Goal: Navigation & Orientation: Find specific page/section

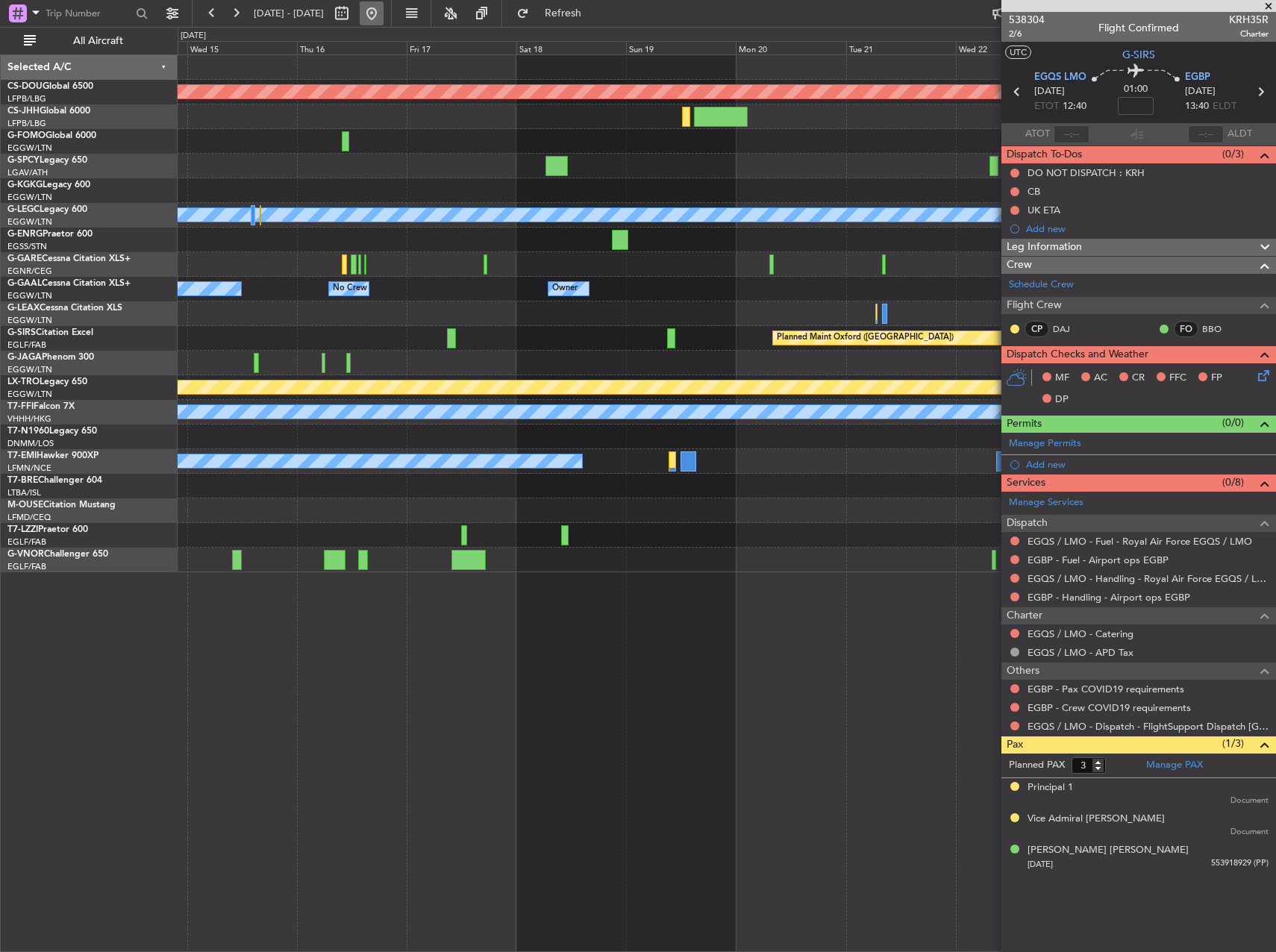
click at [383, 14] on button at bounding box center [371, 14] width 24 height 24
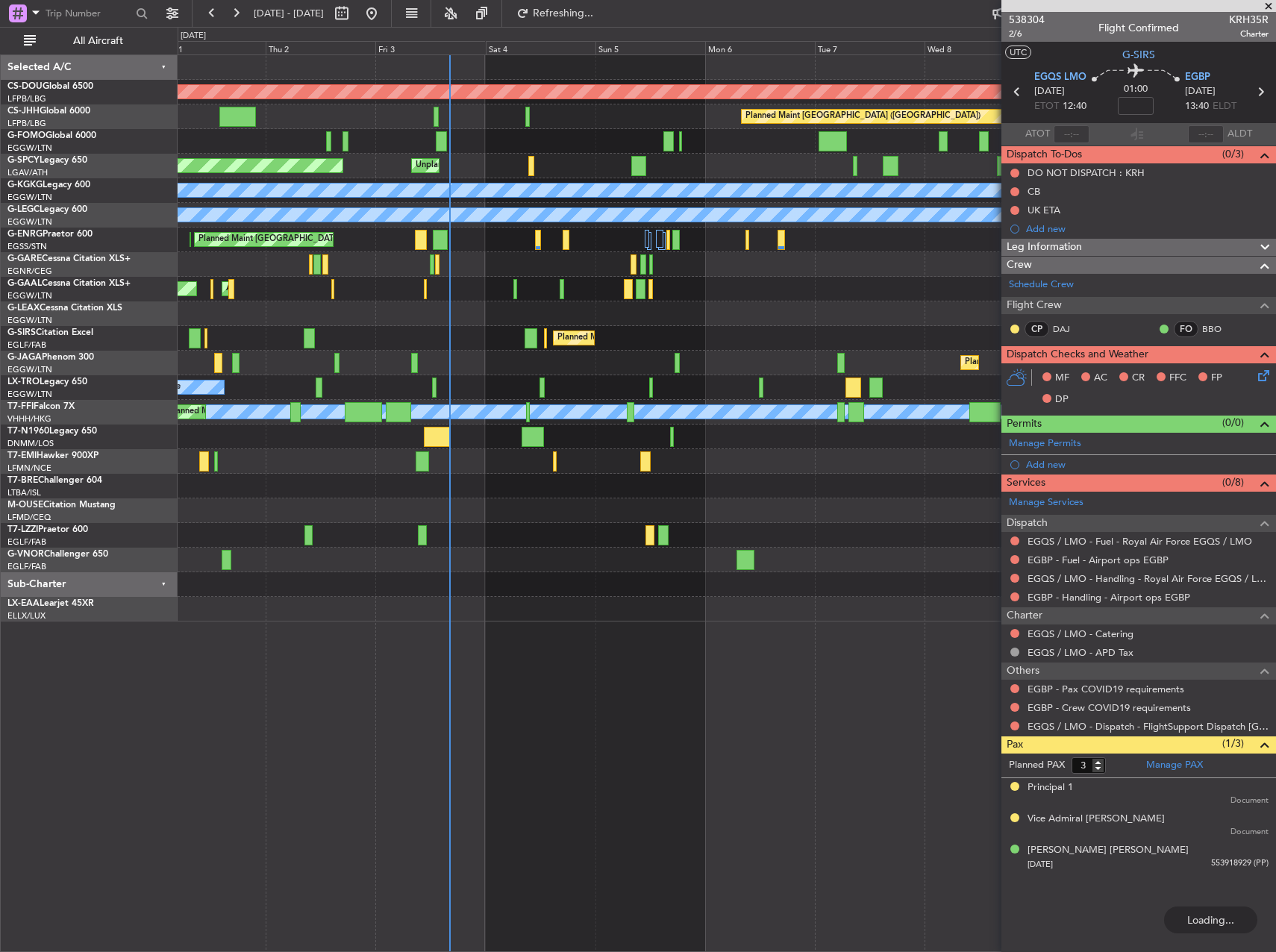
click at [454, 295] on div "AOG Maint Dusseldorf Planned [GEOGRAPHIC_DATA] Owner Owner No Crew" at bounding box center [726, 289] width 1097 height 24
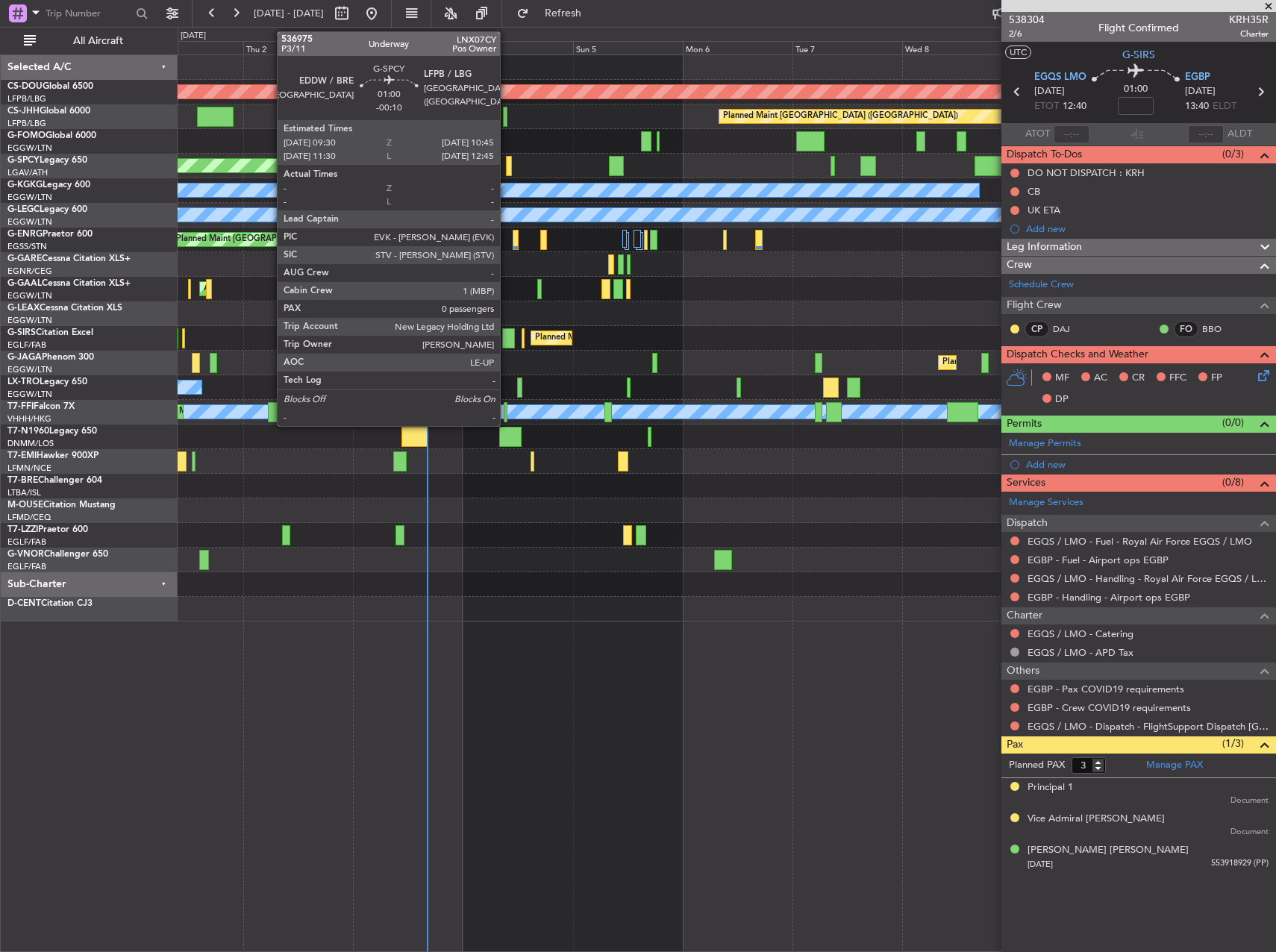
click at [506, 162] on div at bounding box center [509, 165] width 6 height 20
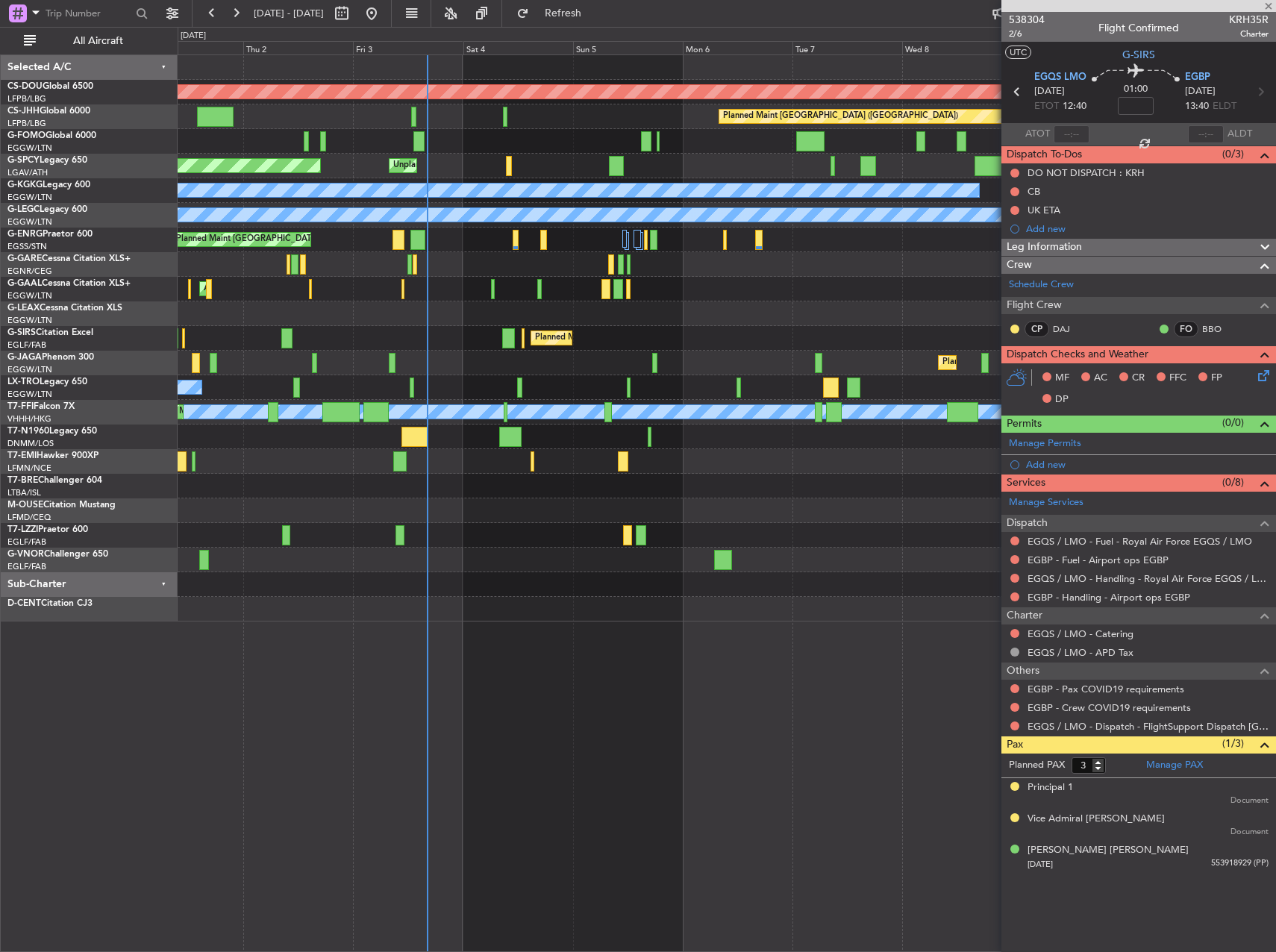
type input "-00:10"
type input "0"
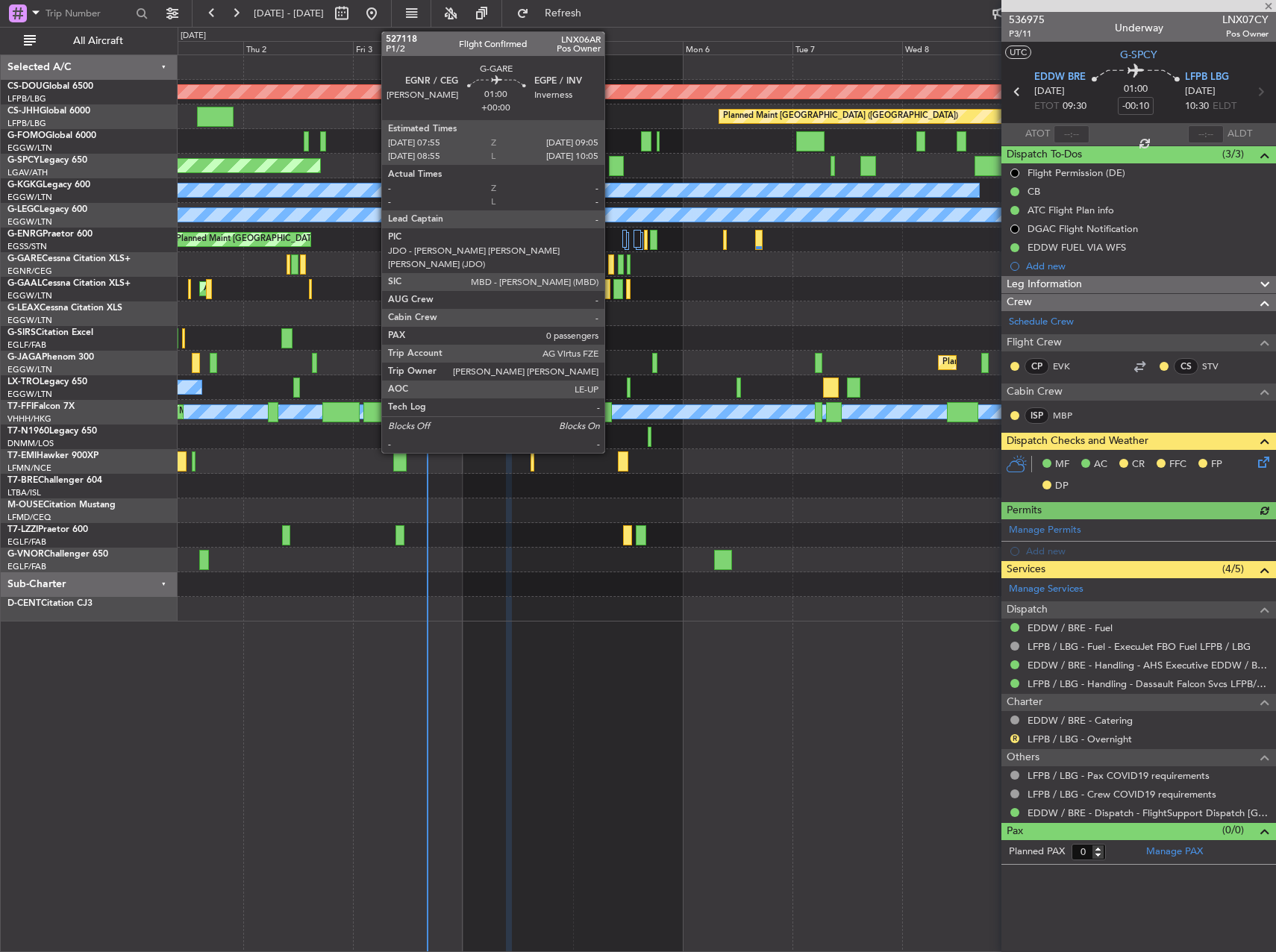
click at [611, 257] on div at bounding box center [610, 264] width 6 height 20
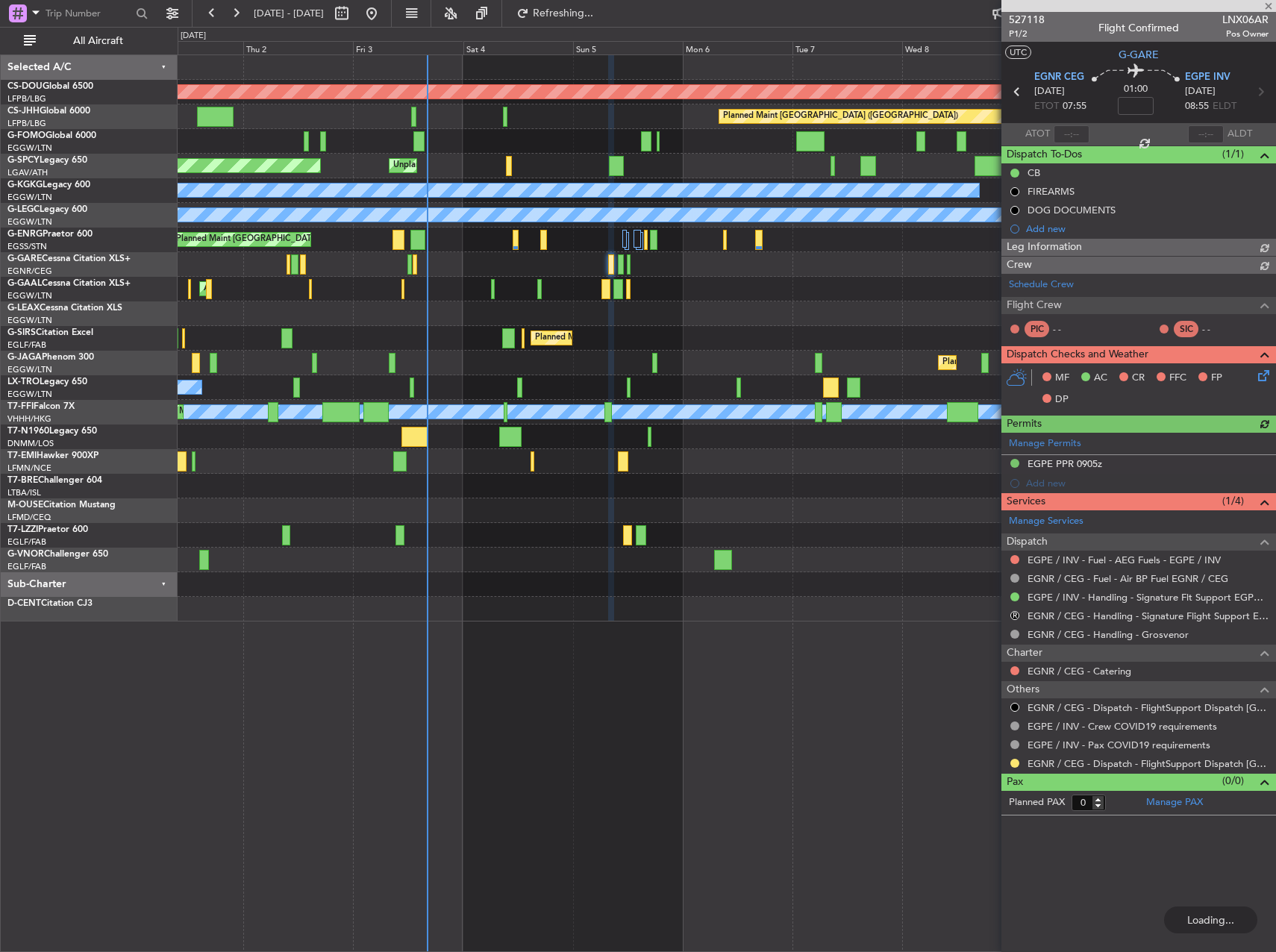
type input "-00:10"
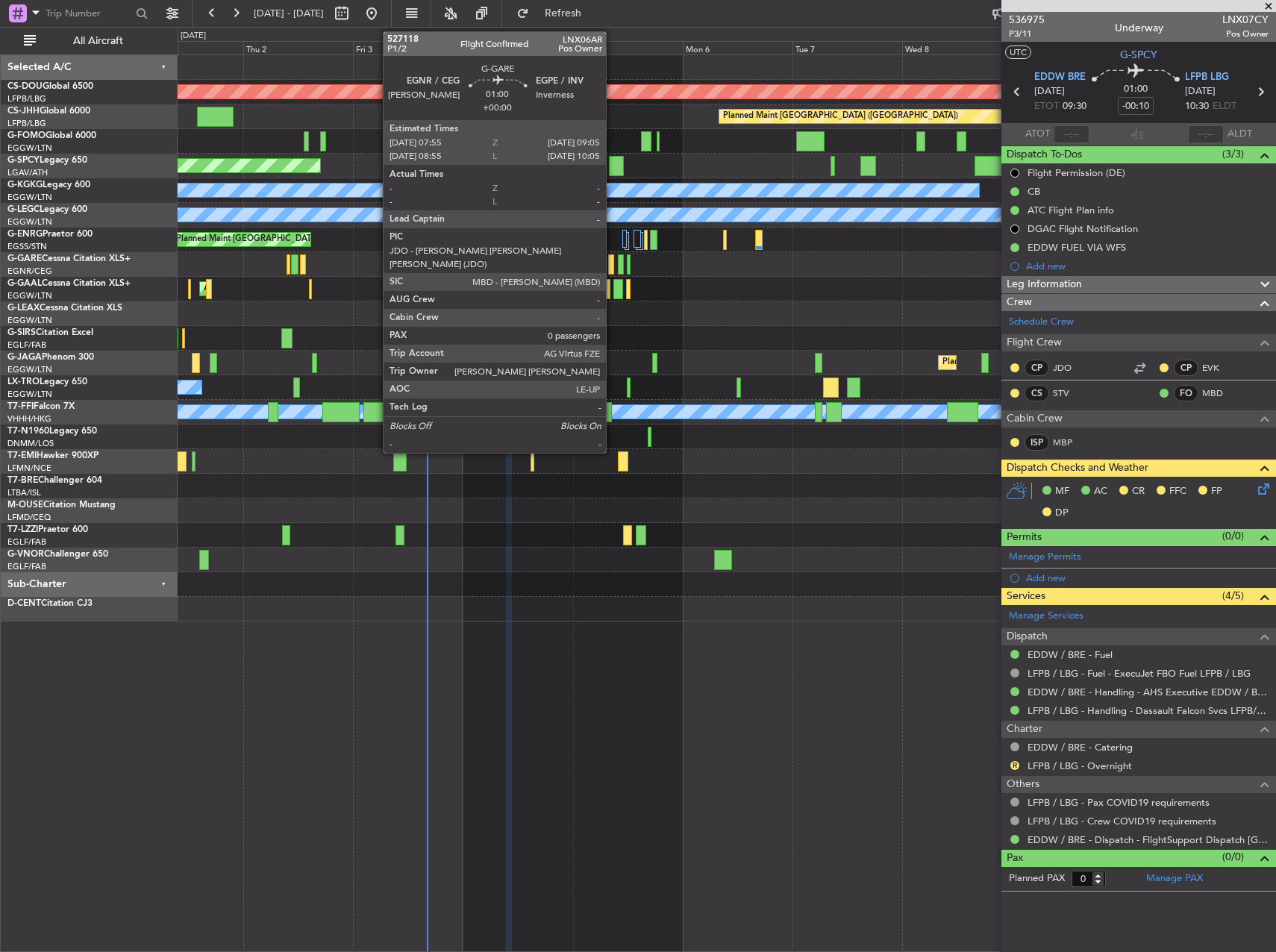
click at [612, 262] on div at bounding box center [610, 264] width 6 height 20
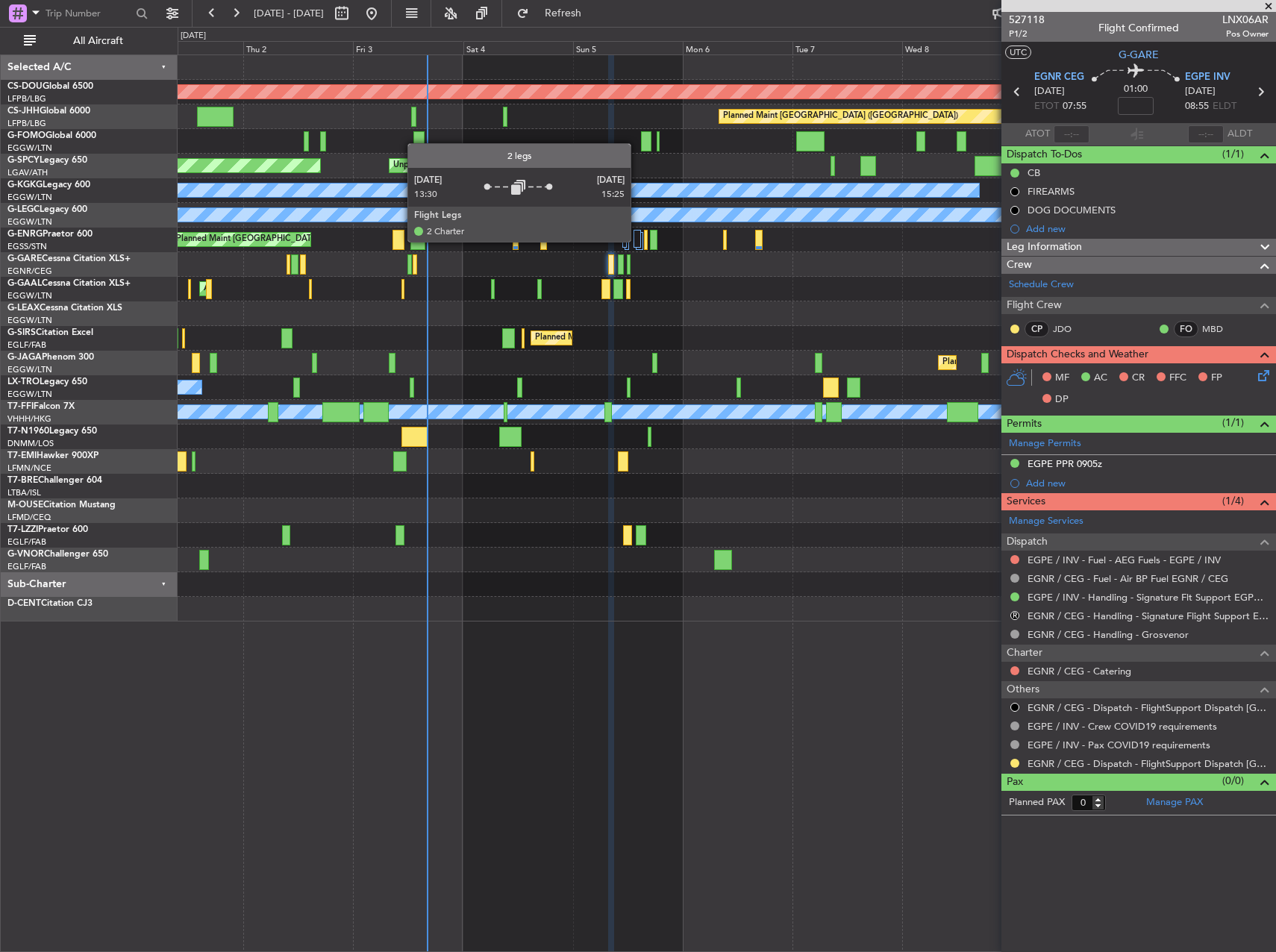
click at [638, 240] on div at bounding box center [637, 238] width 7 height 18
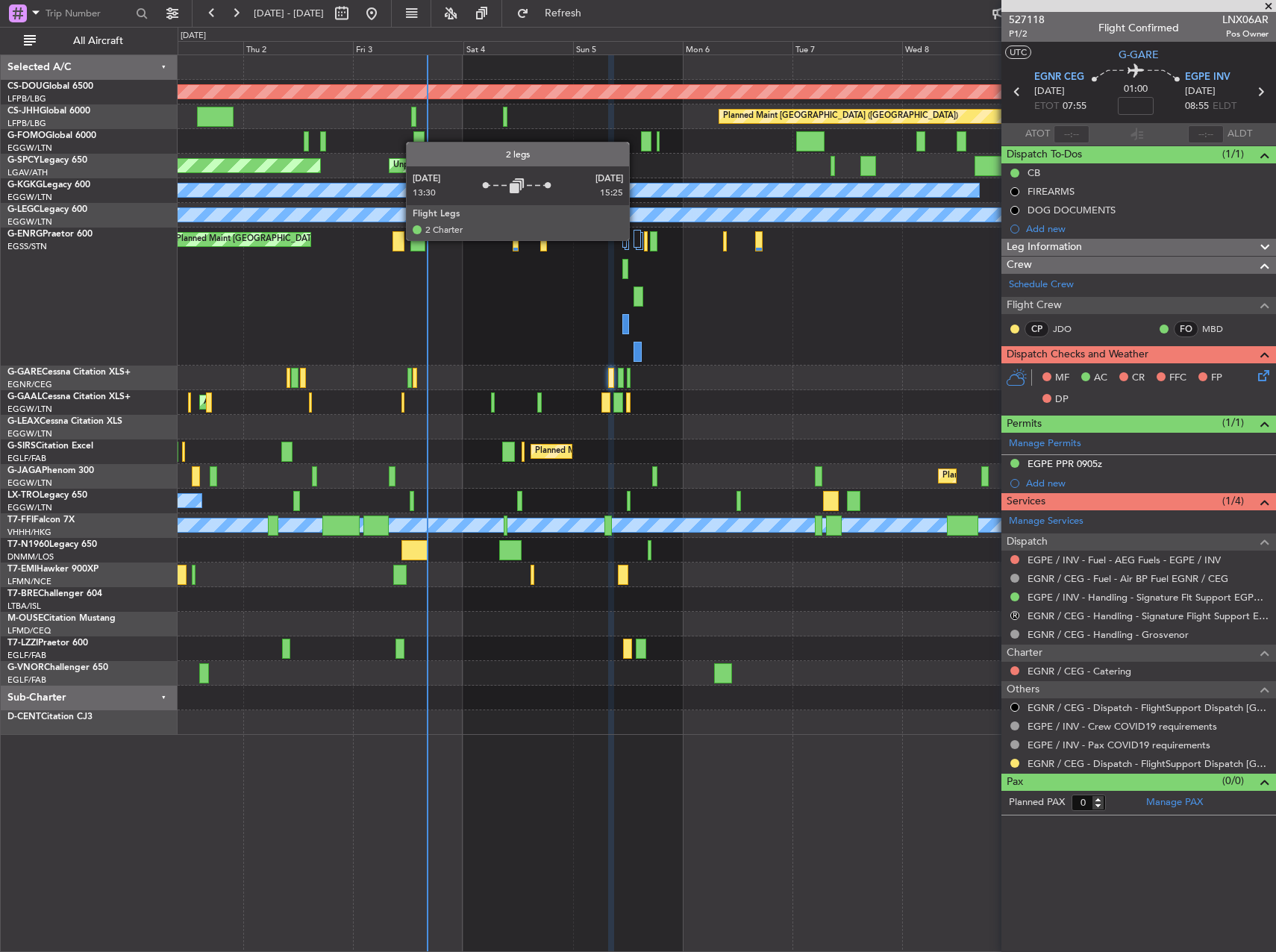
click at [636, 239] on div at bounding box center [637, 238] width 7 height 18
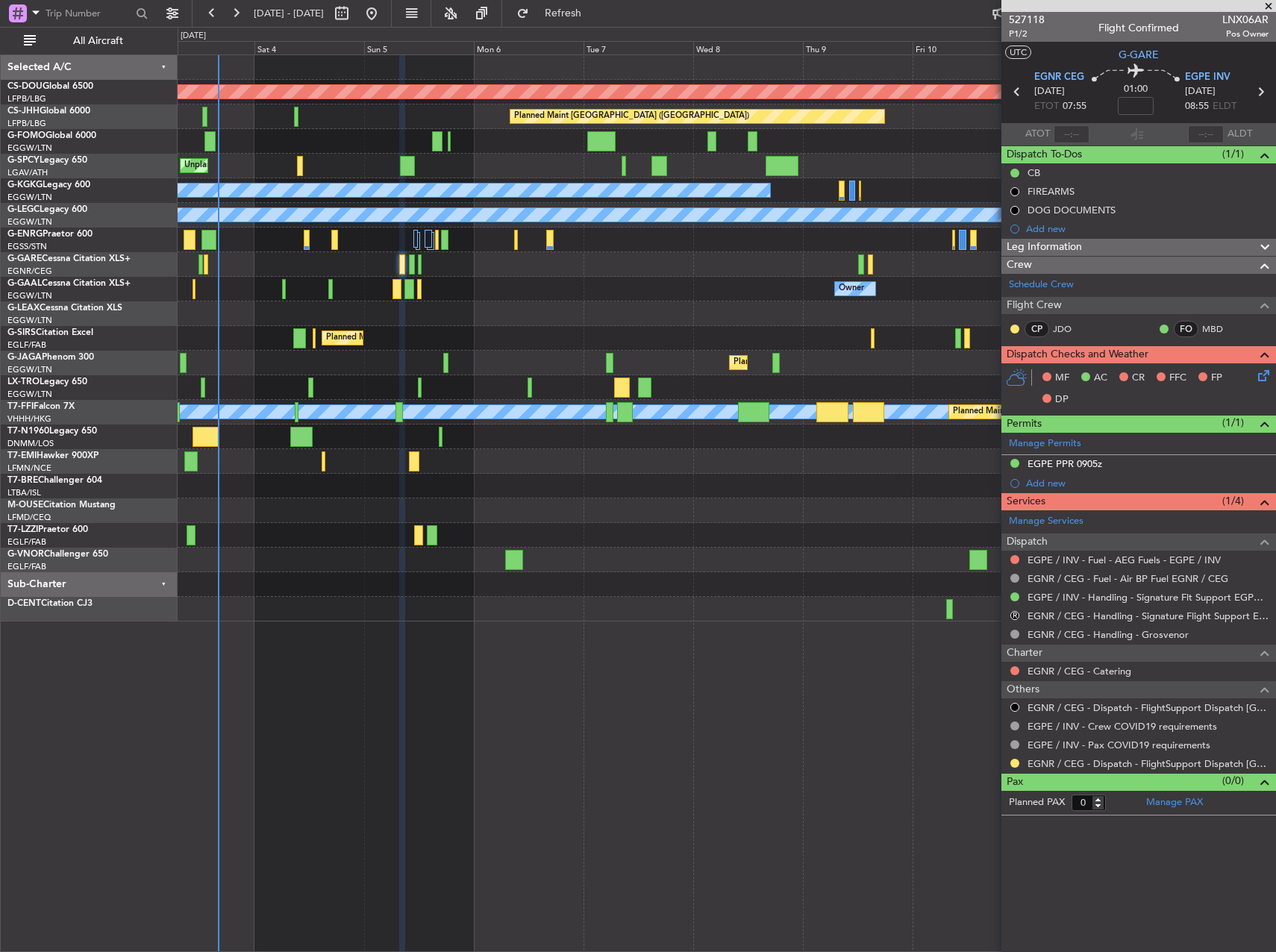
click at [378, 359] on div "Planned Maint London ([GEOGRAPHIC_DATA]) Planned Maint [GEOGRAPHIC_DATA] ([GEOG…" at bounding box center [726, 338] width 1097 height 566
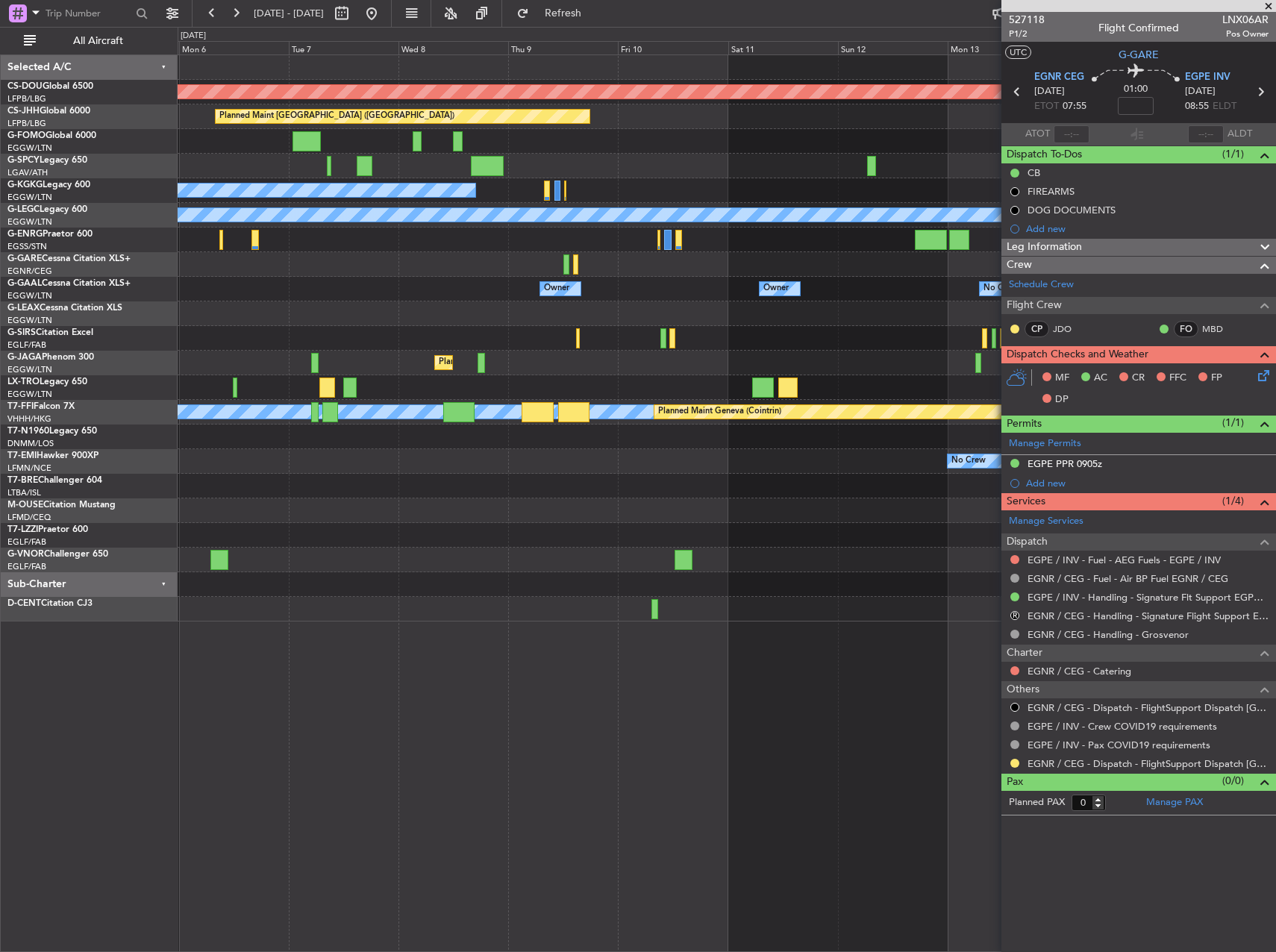
click at [377, 381] on div "Planned Maint Riga (Riga Intl)" at bounding box center [726, 386] width 1097 height 24
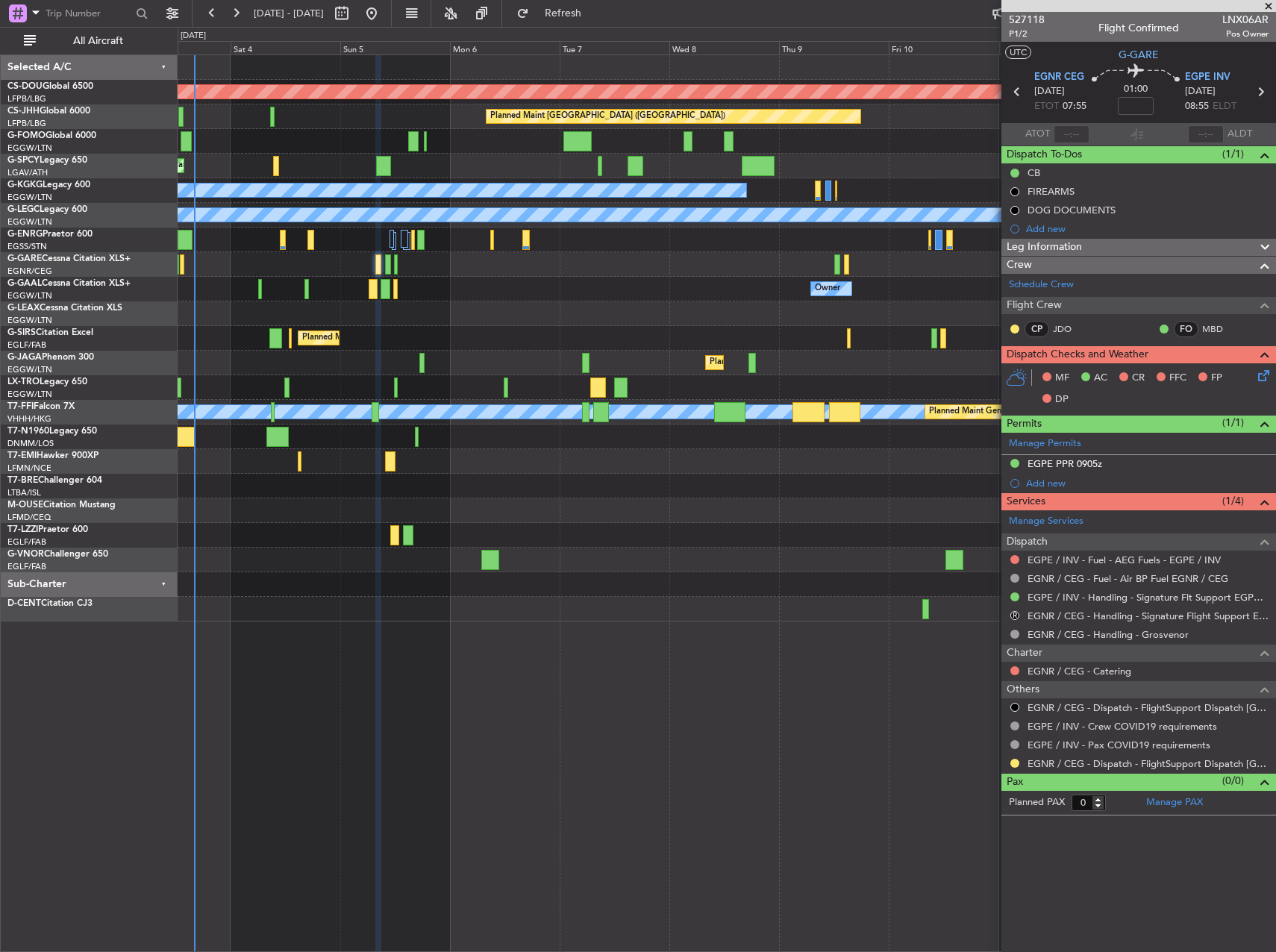
click at [1273, 2] on span at bounding box center [1267, 7] width 14 height 14
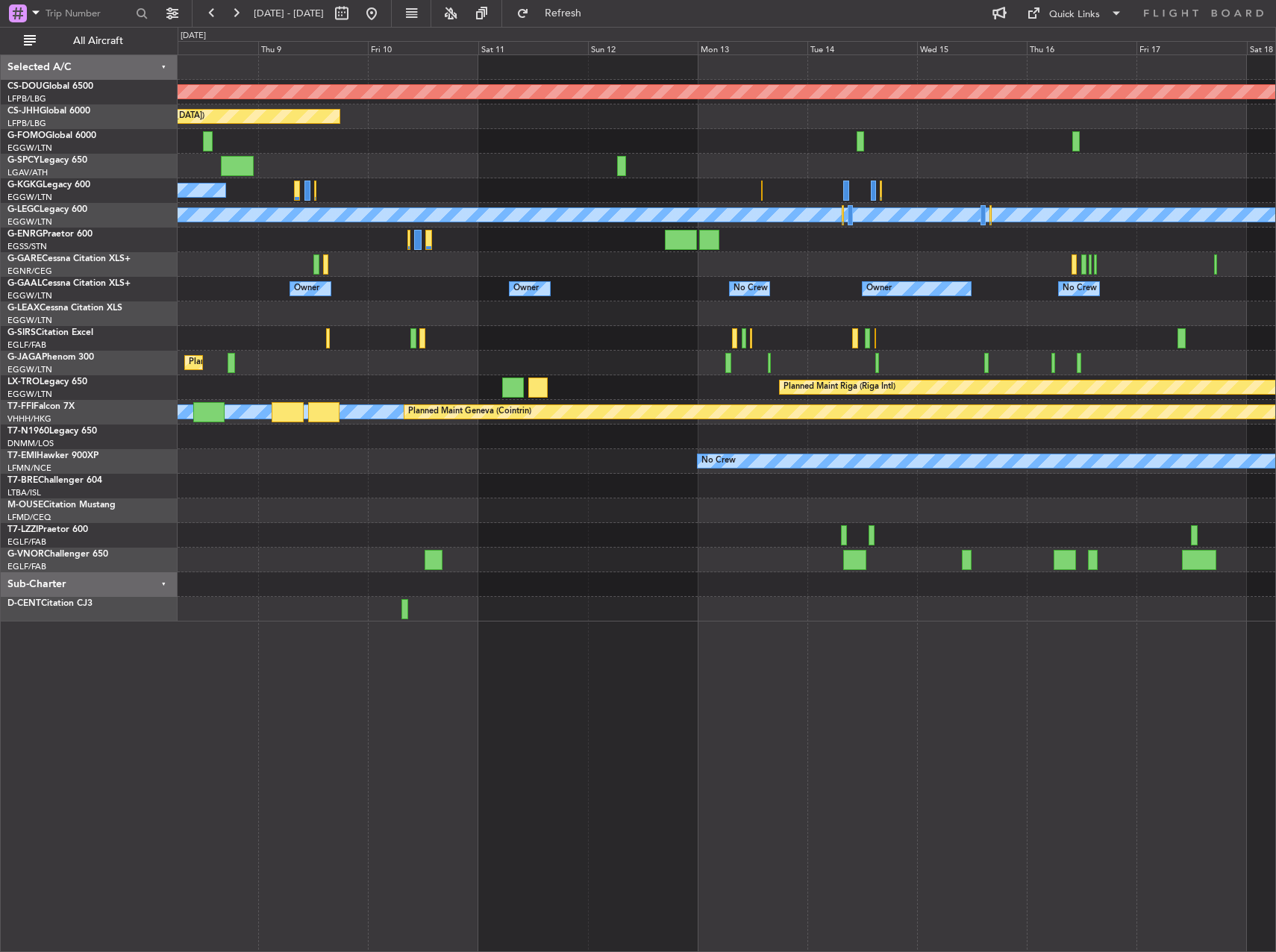
click at [524, 315] on div at bounding box center [726, 313] width 1097 height 24
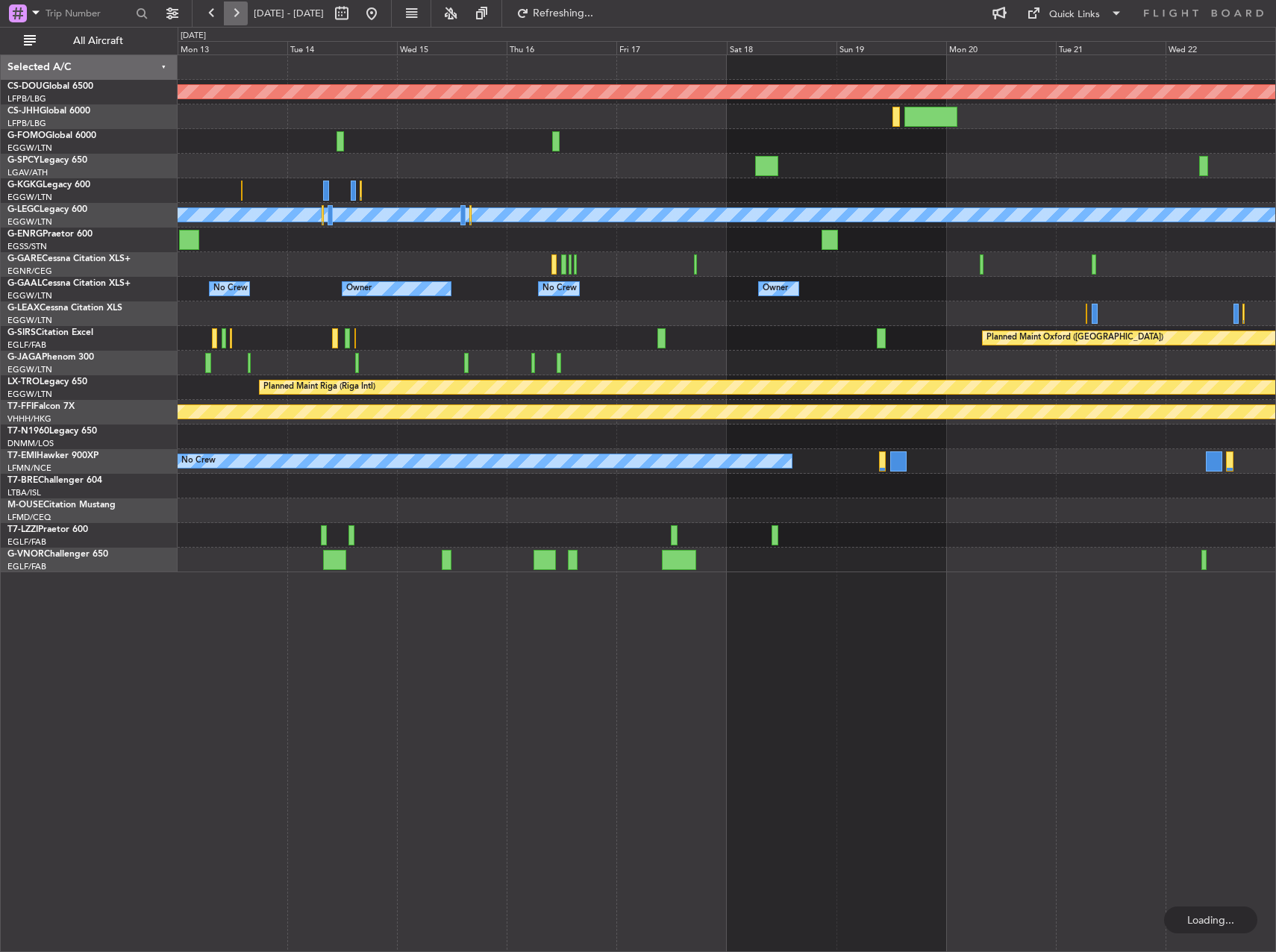
click at [238, 14] on button at bounding box center [236, 14] width 24 height 24
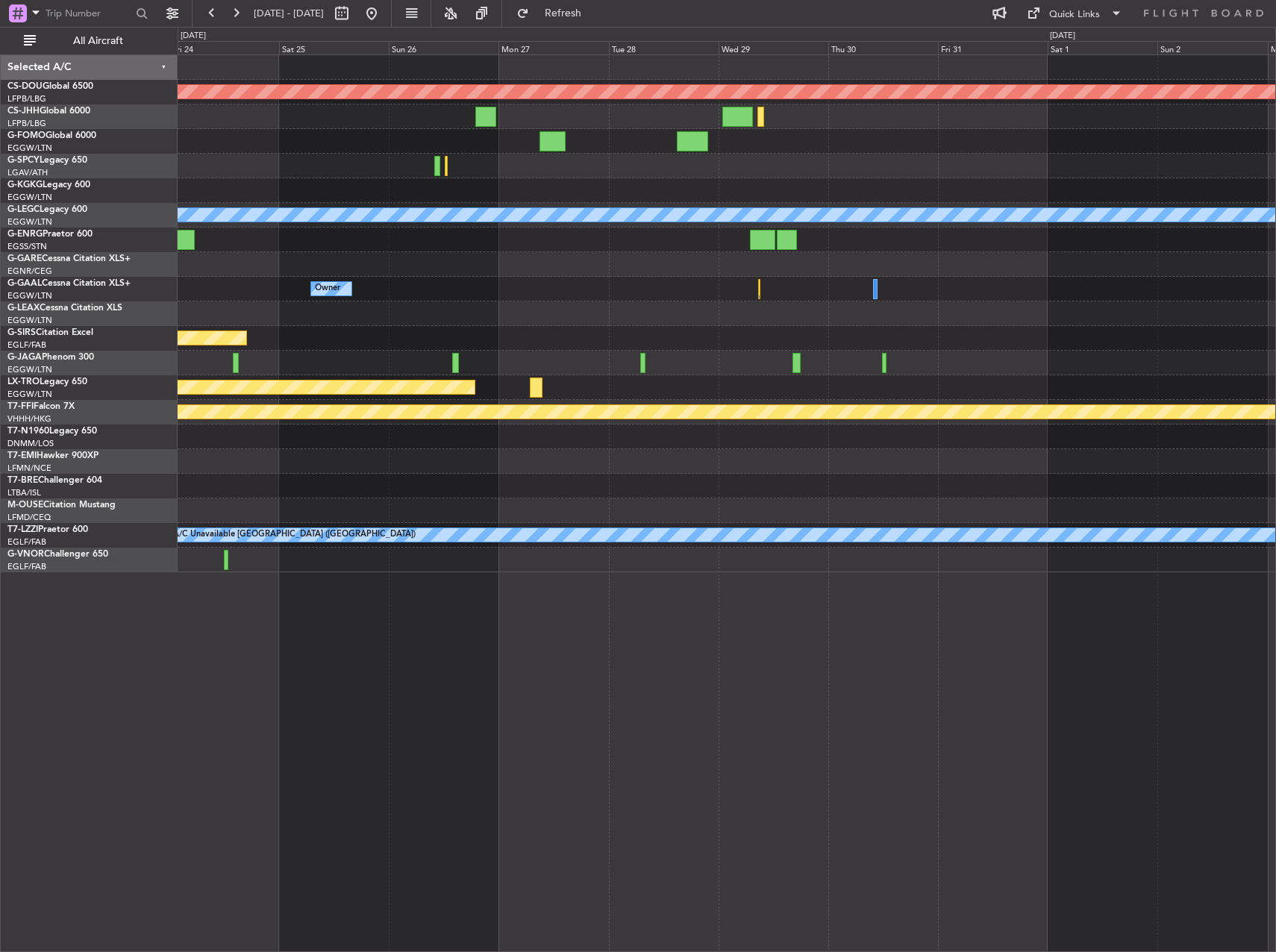
click at [497, 368] on div "Planned Maint London ([GEOGRAPHIC_DATA]) A/C Unavailable [GEOGRAPHIC_DATA] ([GE…" at bounding box center [726, 313] width 1097 height 517
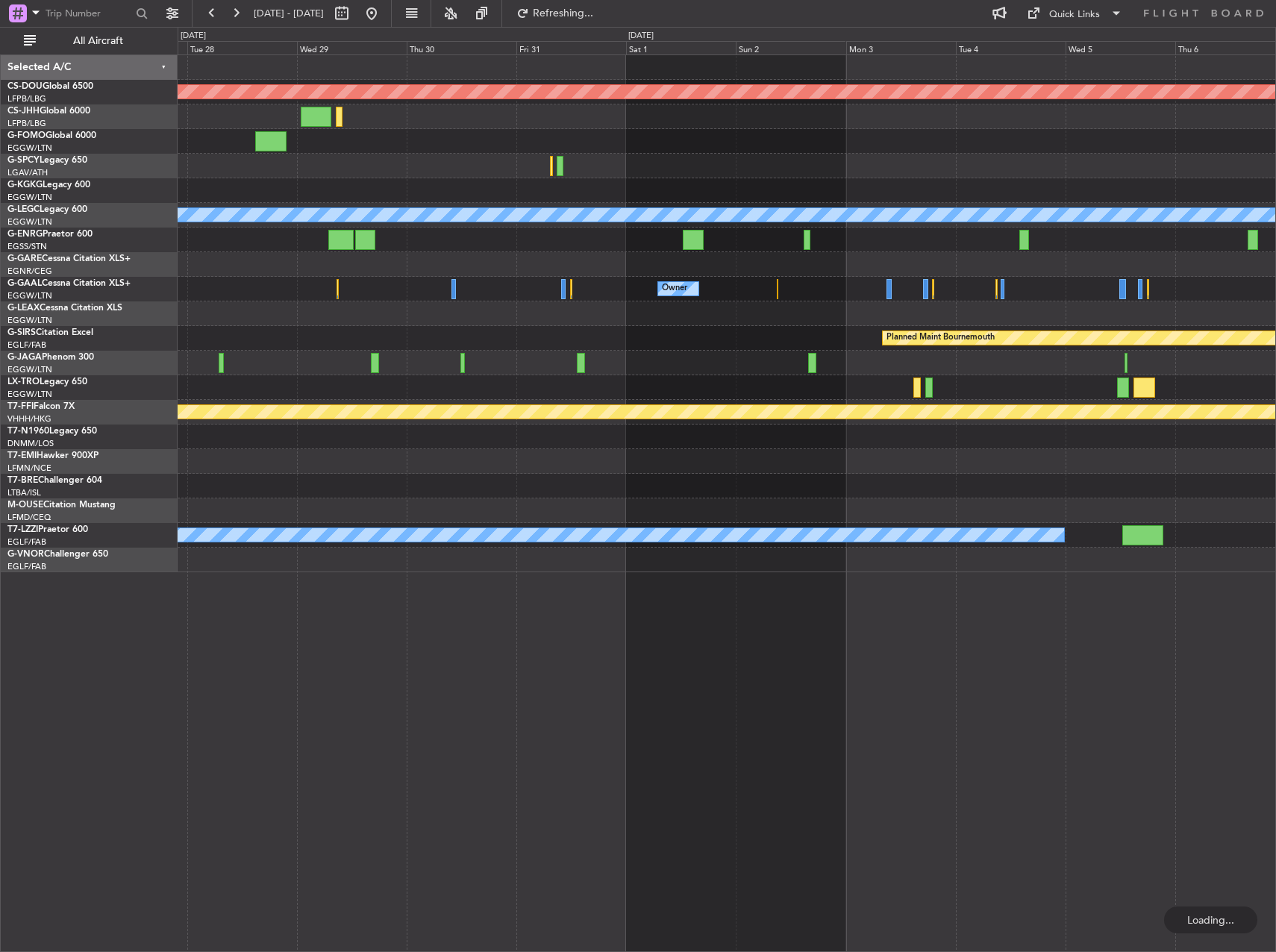
click at [510, 375] on div "Planned Maint London ([GEOGRAPHIC_DATA]) A/C Unavailable [GEOGRAPHIC_DATA] ([GE…" at bounding box center [726, 313] width 1097 height 517
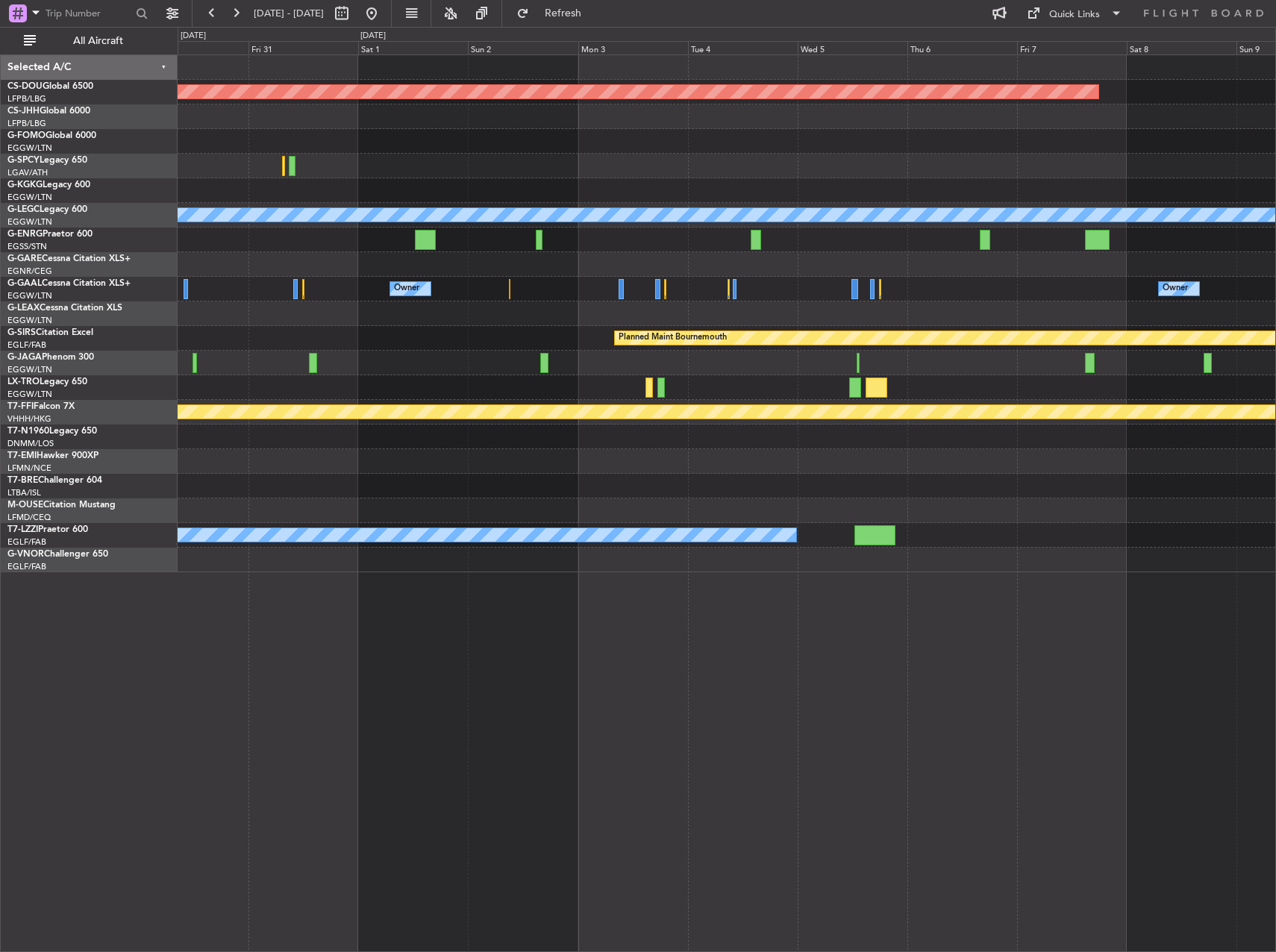
click at [552, 340] on div "Planned Maint Bournemouth Planned Maint [GEOGRAPHIC_DATA]" at bounding box center [726, 338] width 1097 height 24
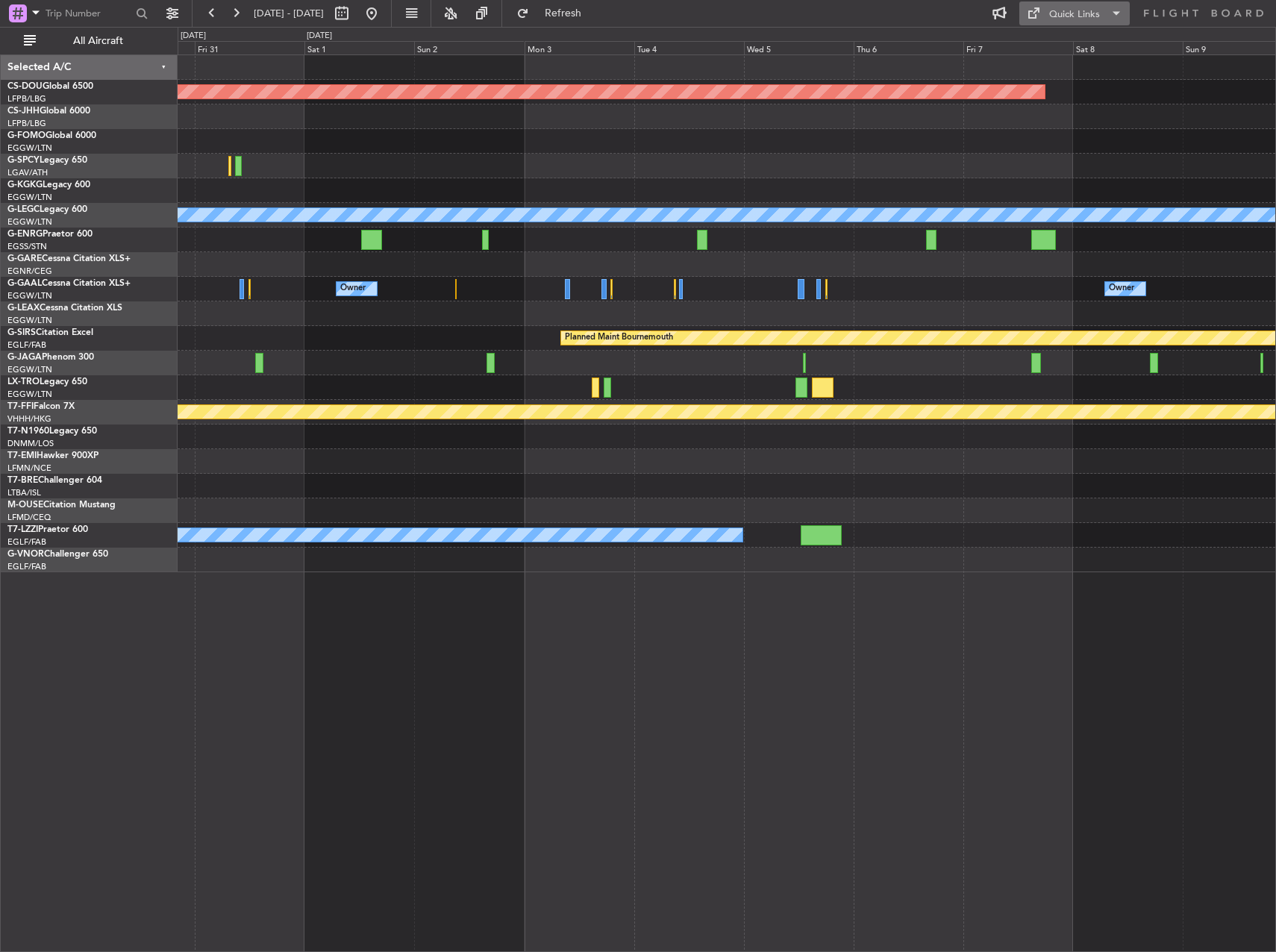
click at [1054, 24] on button "Quick Links" at bounding box center [1074, 14] width 110 height 24
click at [1046, 62] on button "Trip Builder" at bounding box center [1075, 48] width 112 height 36
